Goal: Obtain resource: Obtain resource

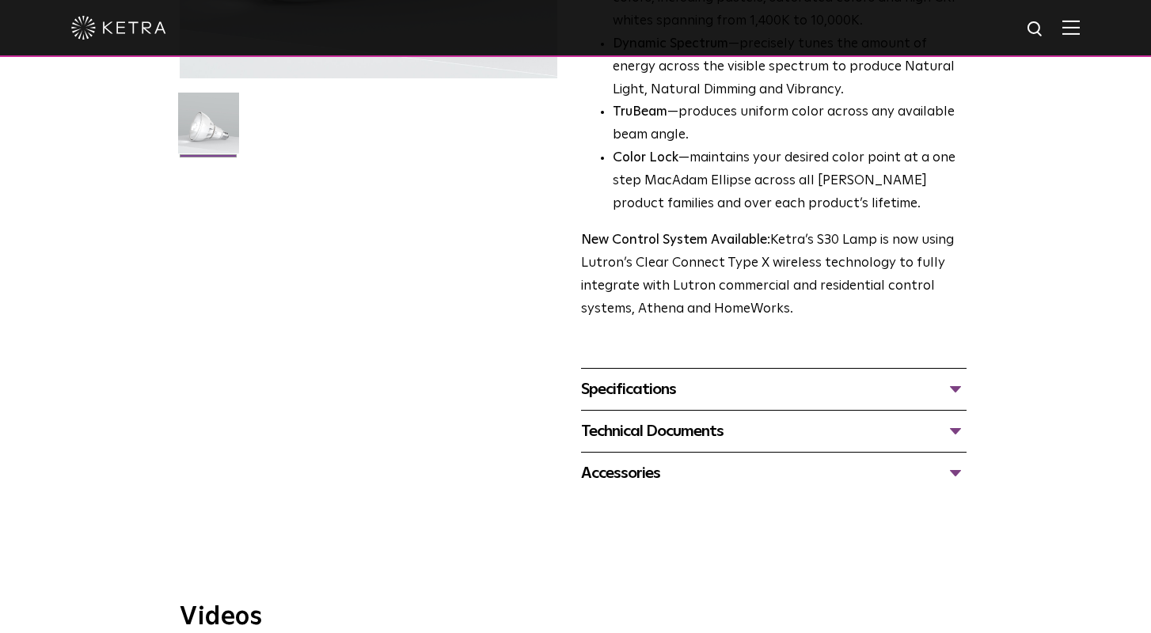
scroll to position [496, 0]
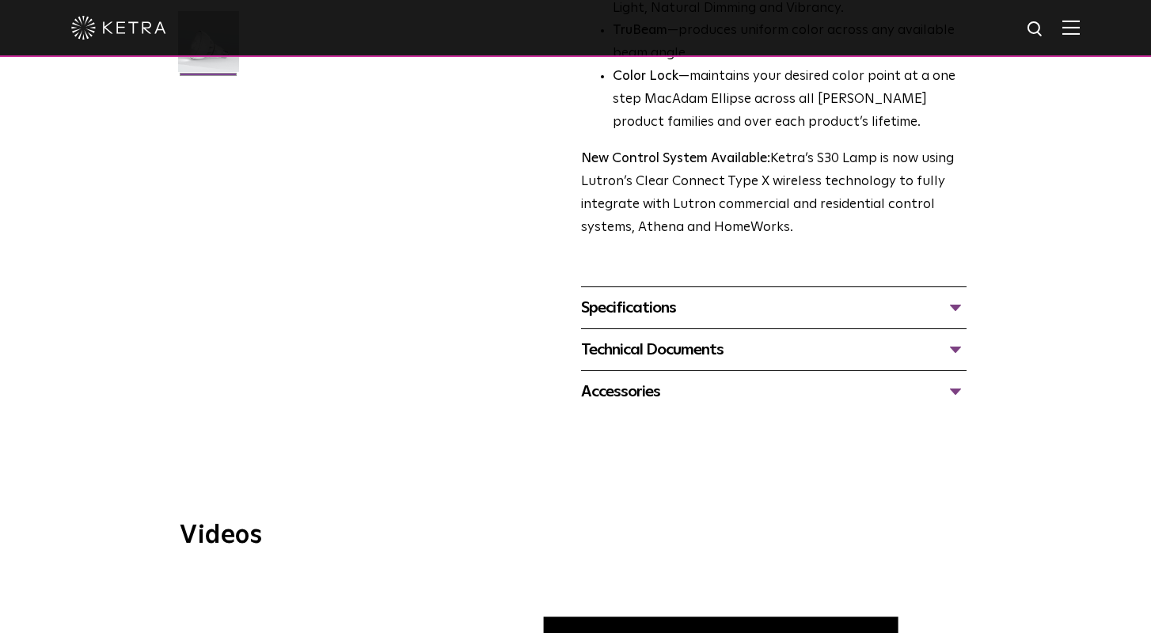
click at [642, 337] on div "Technical Documents" at bounding box center [773, 349] width 385 height 25
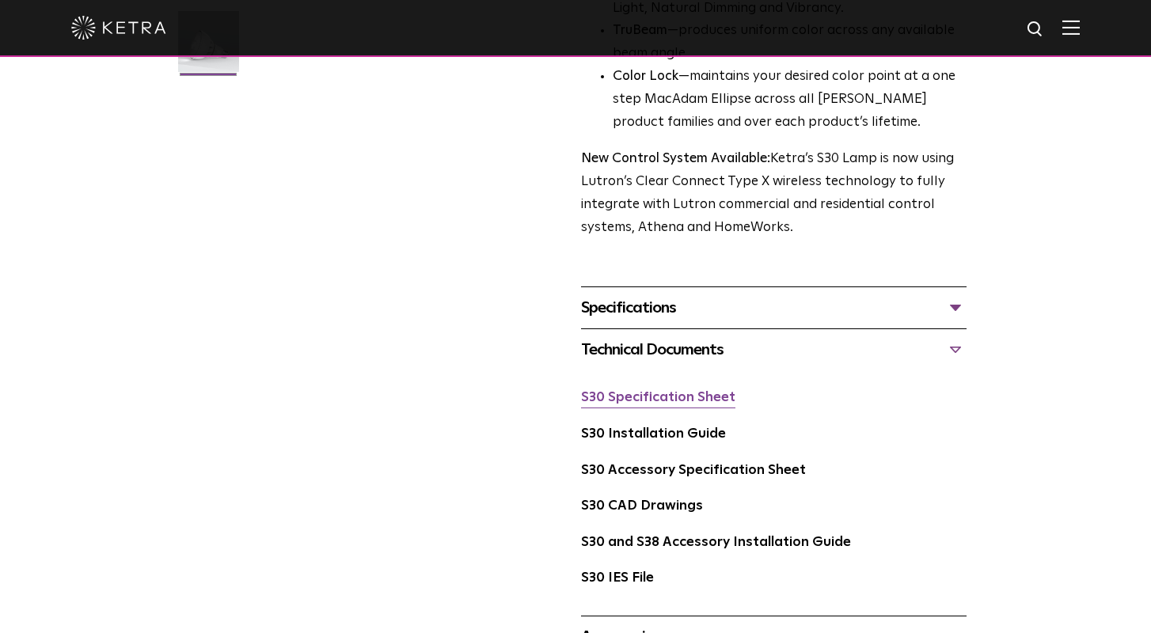
click at [662, 391] on link "S30 Specification Sheet" at bounding box center [658, 397] width 154 height 13
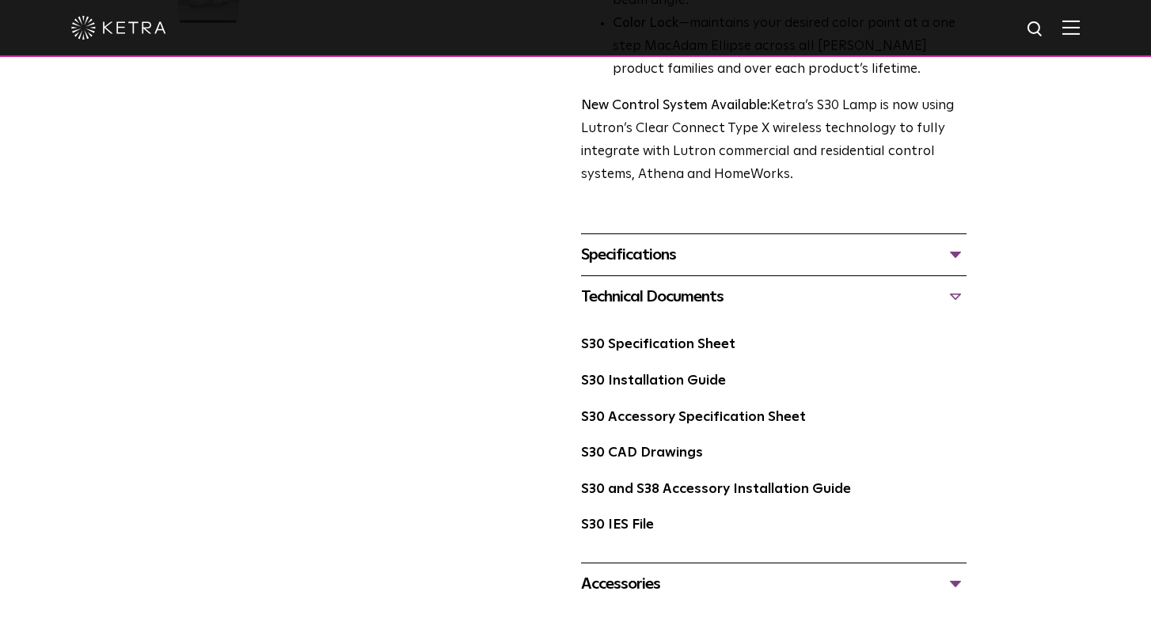
scroll to position [747, 0]
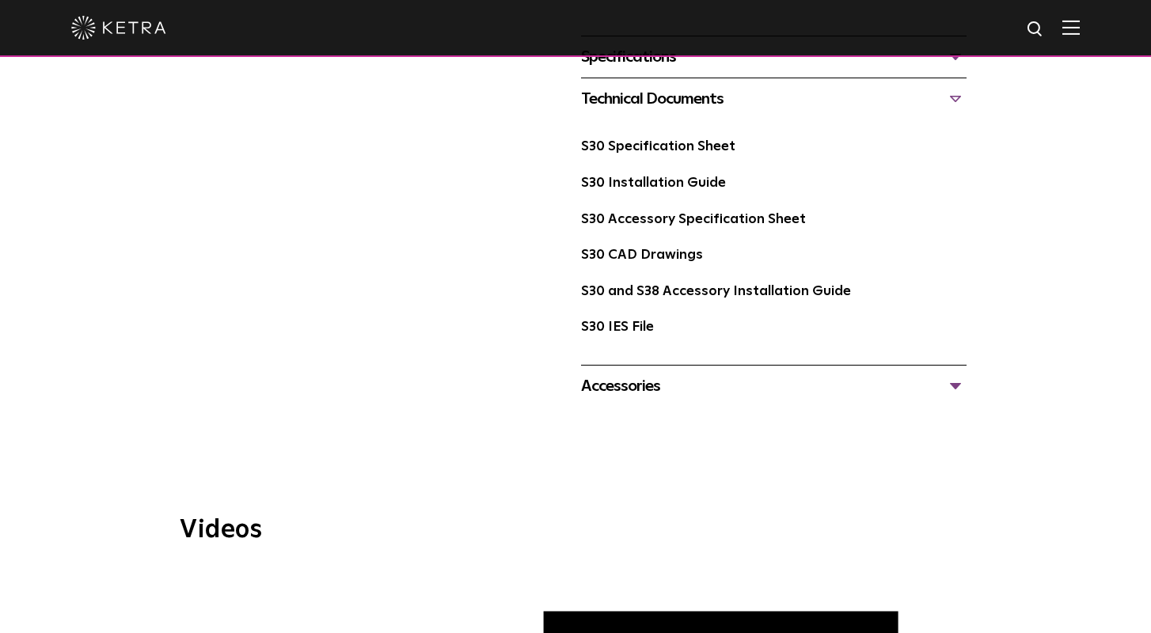
click at [615, 374] on div "Accessories" at bounding box center [773, 386] width 385 height 25
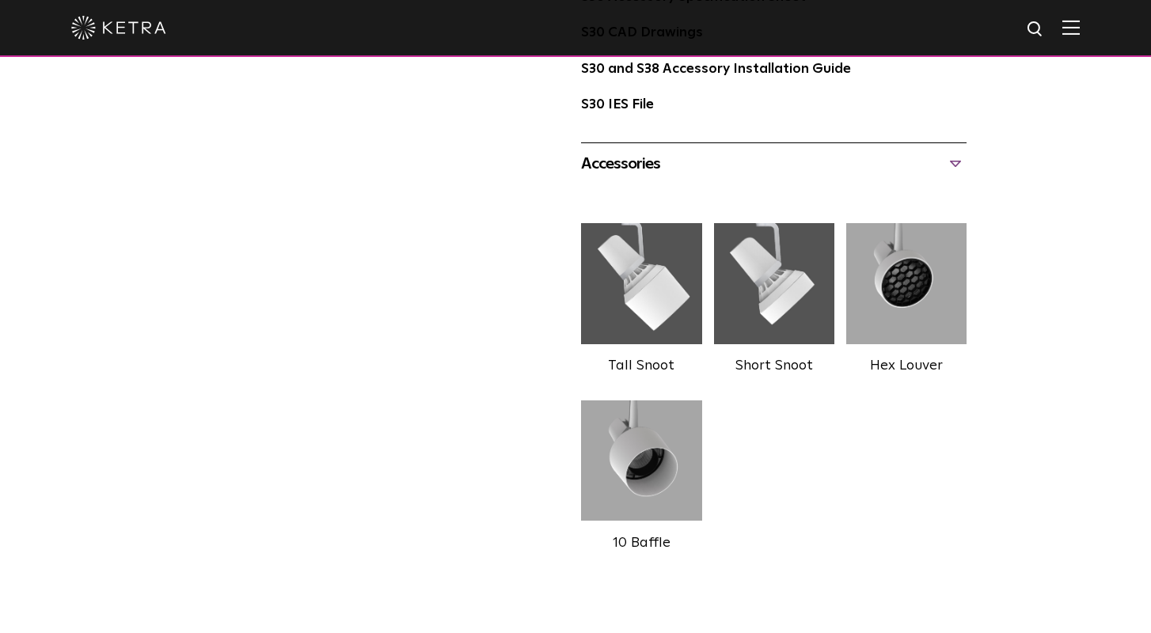
scroll to position [907, 0]
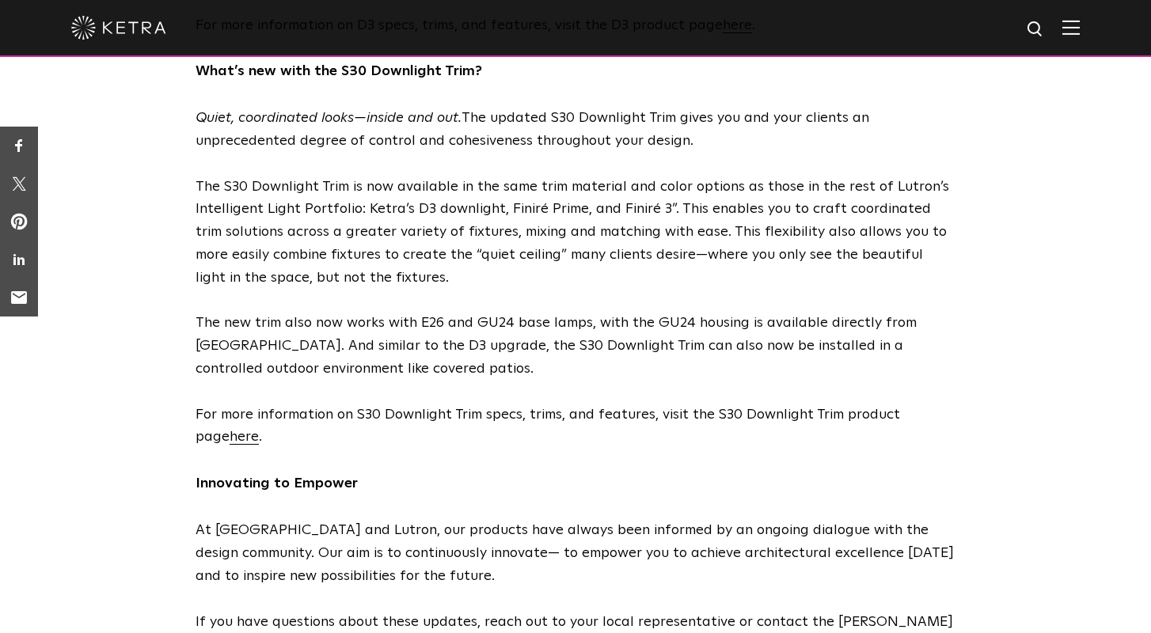
scroll to position [1662, 0]
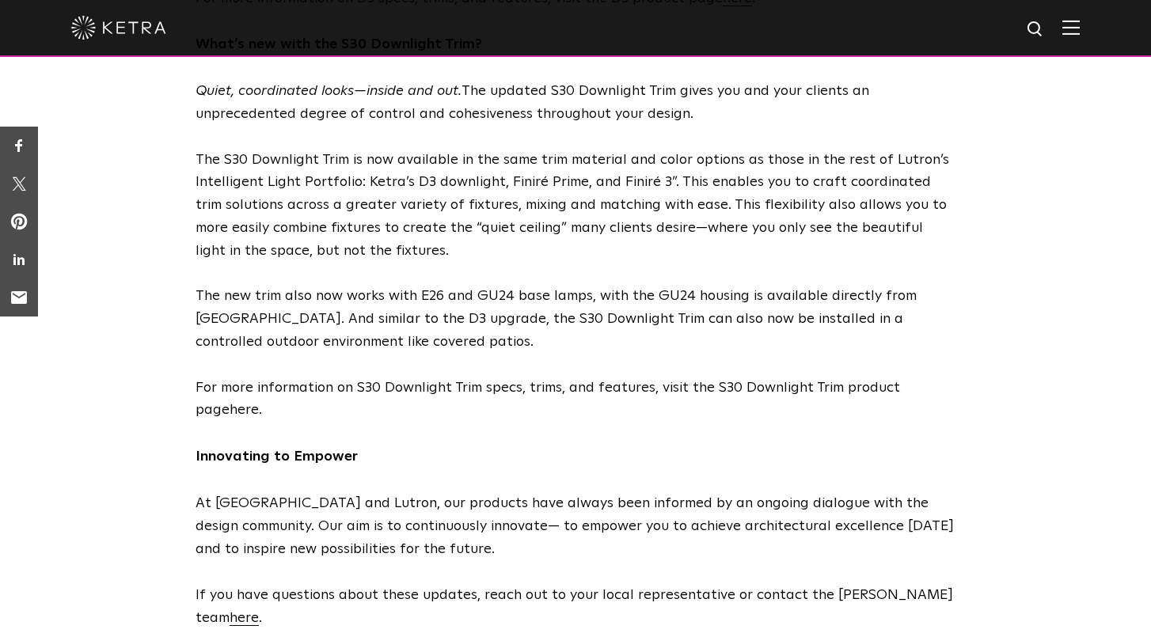
click at [230, 403] on link "here" at bounding box center [244, 410] width 29 height 14
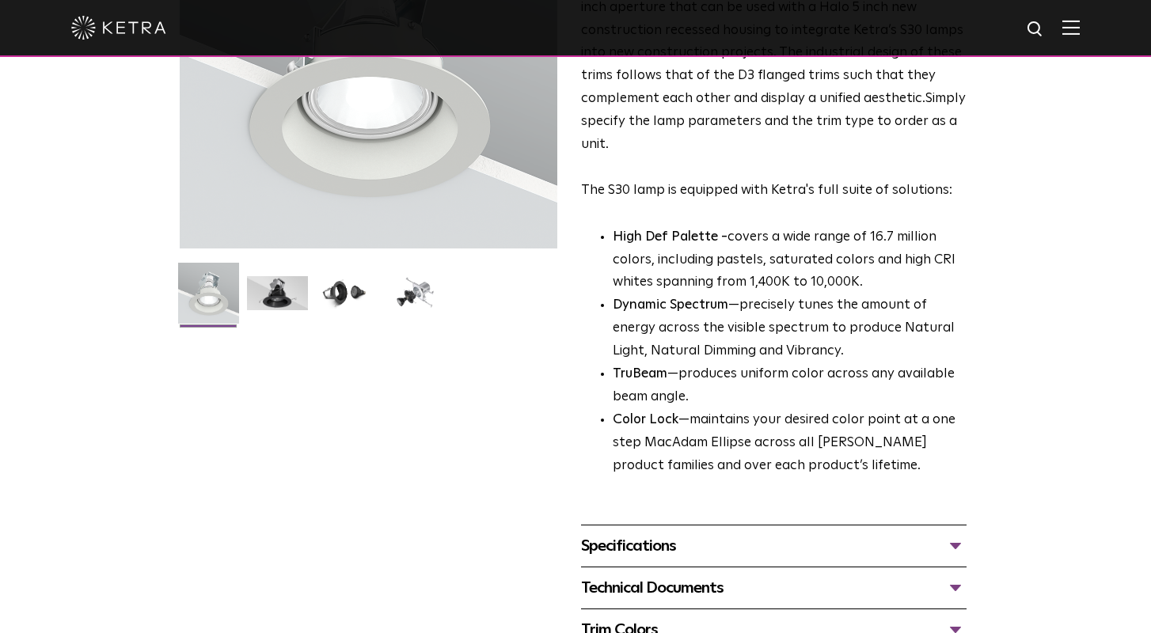
scroll to position [375, 0]
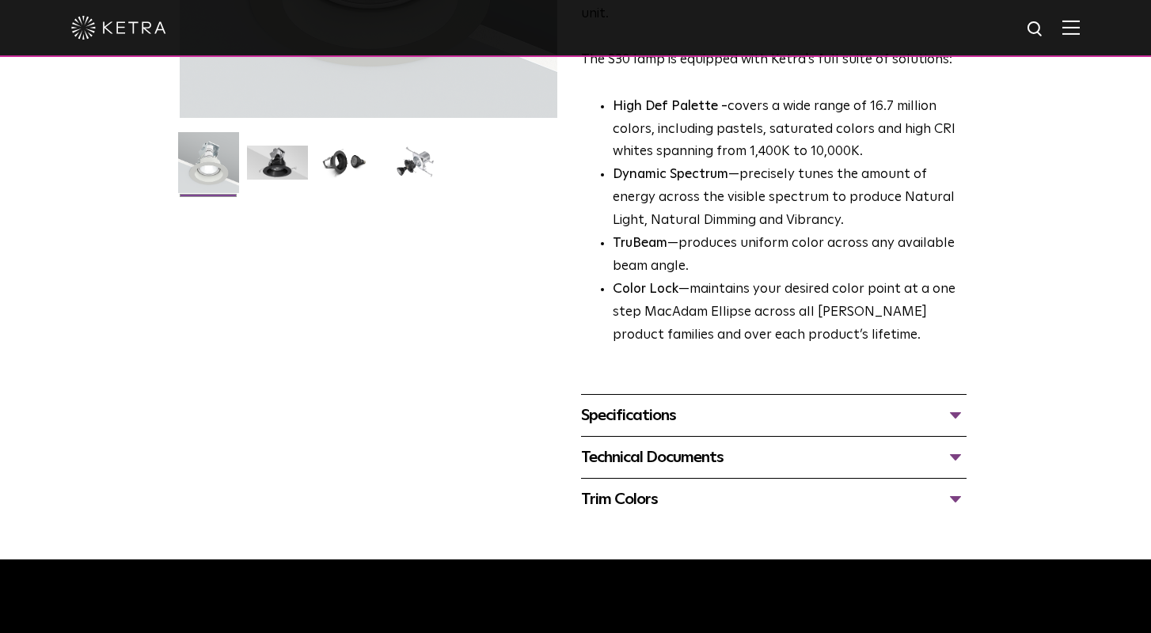
click at [692, 445] on div "Technical Documents" at bounding box center [773, 457] width 385 height 25
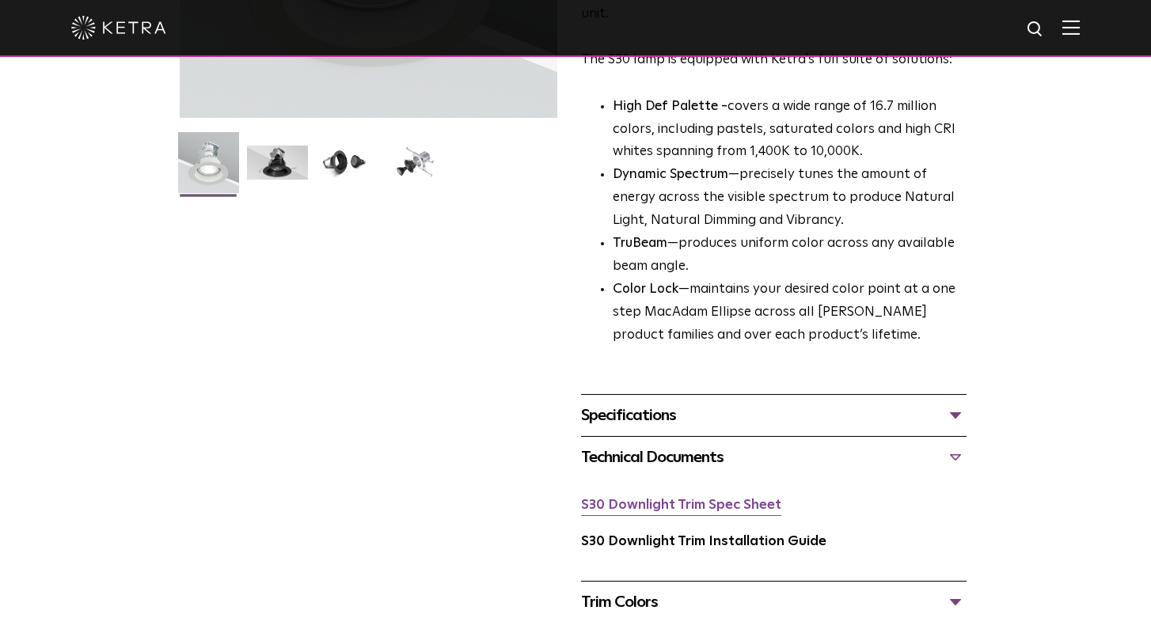
click at [701, 499] on link "S30 Downlight Trim Spec Sheet" at bounding box center [681, 505] width 200 height 13
click at [640, 406] on div "Specifications" at bounding box center [773, 415] width 385 height 25
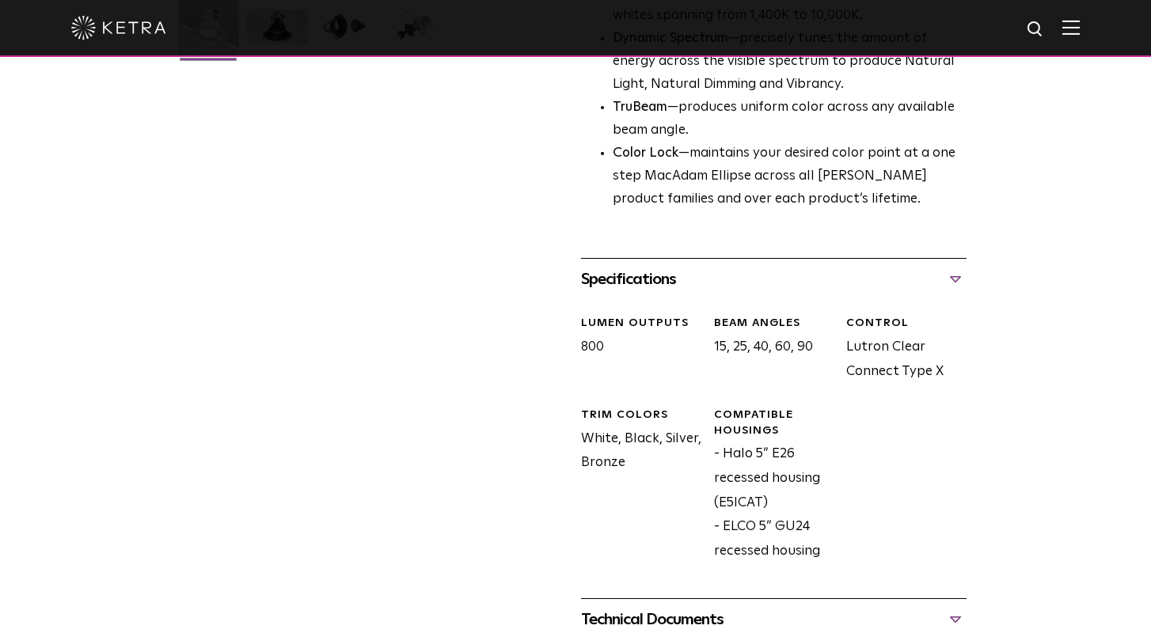
scroll to position [533, 0]
